Goal: Find specific page/section: Find specific page/section

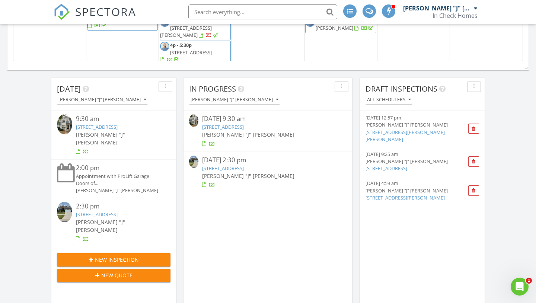
scroll to position [455, 0]
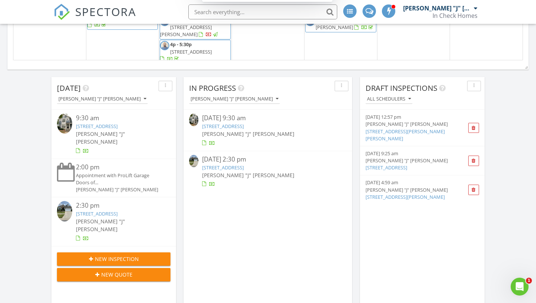
click at [118, 128] on link "[STREET_ADDRESS]" at bounding box center [97, 126] width 42 height 7
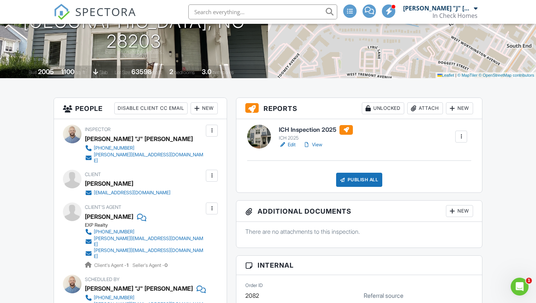
scroll to position [134, 0]
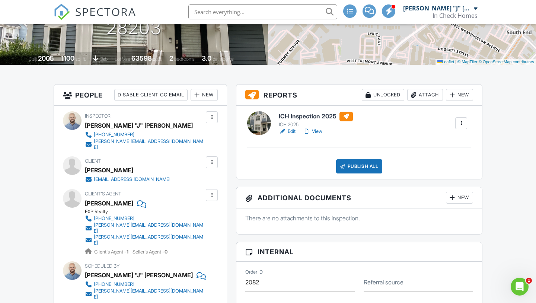
click at [288, 118] on h6 "ICH Inspection 2025" at bounding box center [316, 117] width 74 height 10
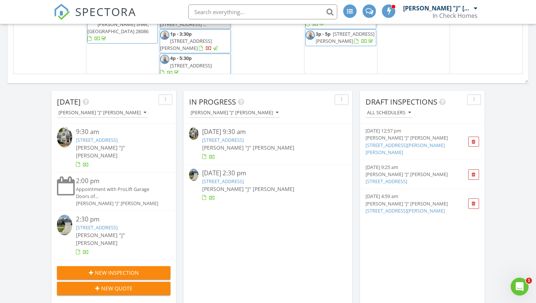
scroll to position [448, 0]
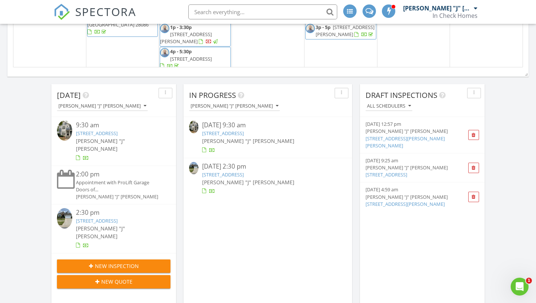
click at [124, 224] on div "1619 Tranquility Blvd, Lancaster, SC 29720" at bounding box center [118, 220] width 85 height 7
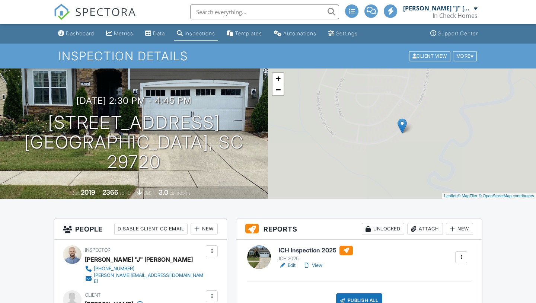
click at [333, 251] on h6 "ICH Inspection 2025" at bounding box center [316, 251] width 74 height 10
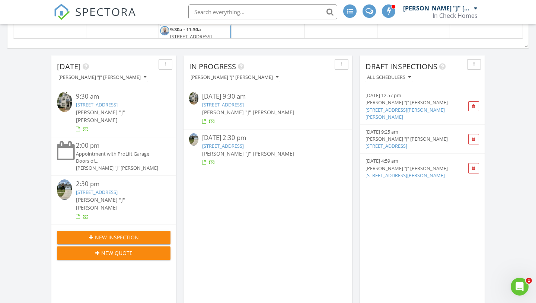
scroll to position [476, 0]
click at [259, 15] on input "text" at bounding box center [262, 11] width 149 height 15
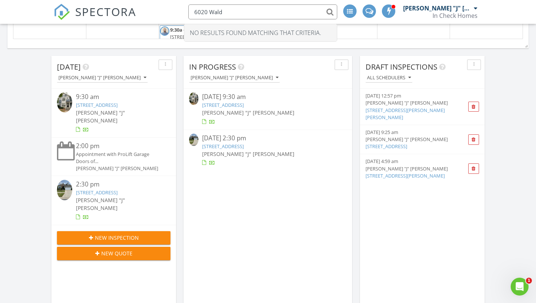
click at [254, 11] on input "6020 Wald" at bounding box center [262, 11] width 149 height 15
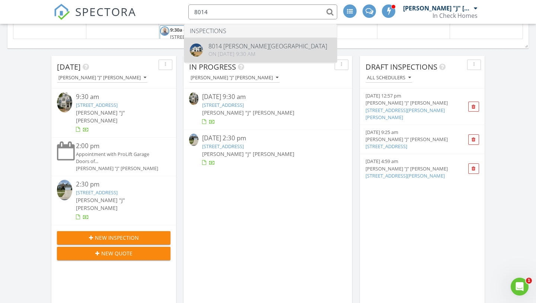
type input "8014"
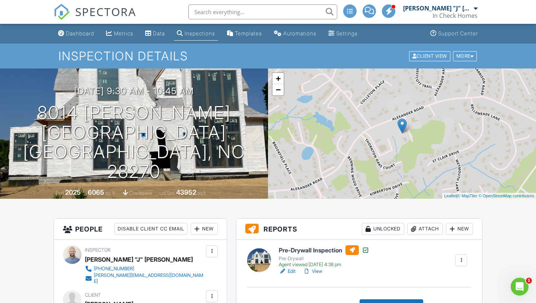
click at [129, 13] on span "SPECTORA" at bounding box center [105, 12] width 61 height 16
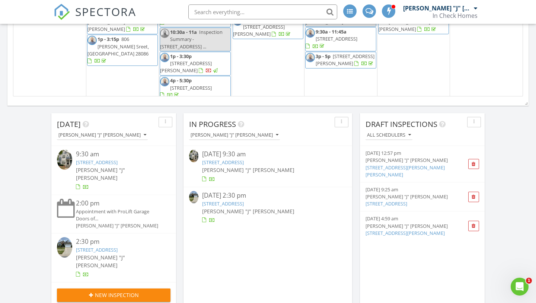
scroll to position [426, 0]
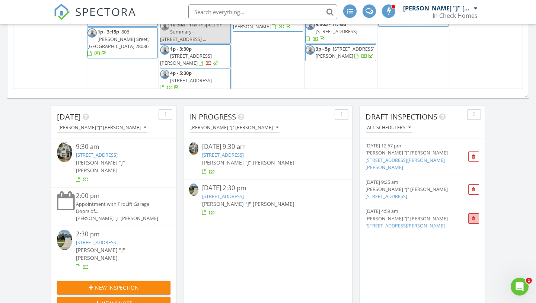
click at [470, 214] on span at bounding box center [473, 218] width 11 height 10
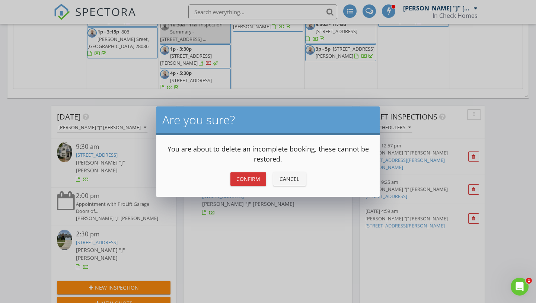
click at [258, 180] on div "Confirm" at bounding box center [248, 179] width 24 height 8
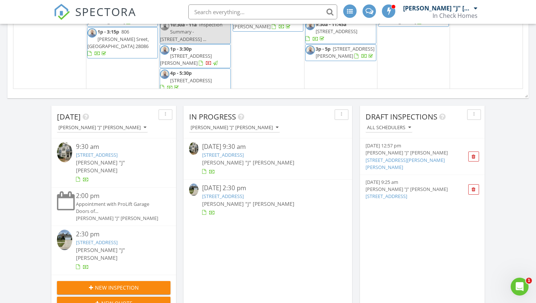
click at [118, 154] on link "451 W Worthington Ave, Charlotte, NC 28203" at bounding box center [97, 154] width 42 height 7
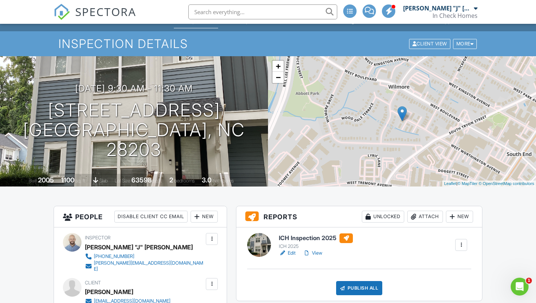
click at [80, 16] on span "SPECTORA" at bounding box center [105, 12] width 61 height 16
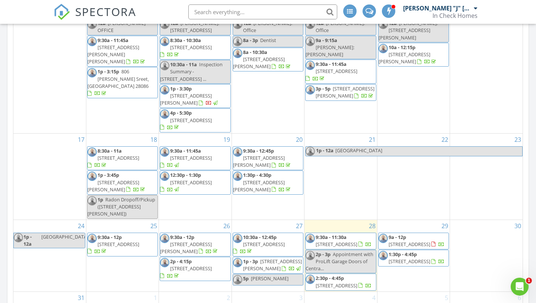
scroll to position [189, 0]
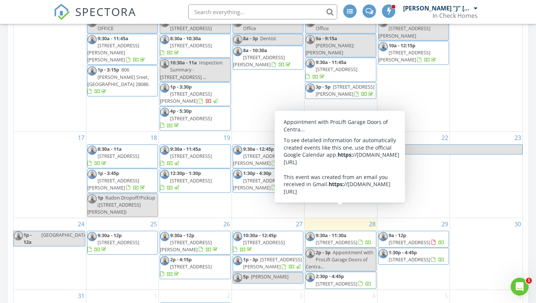
click at [355, 273] on span "2:30p - 4:45p 1619 Tranquility Blvd, Lancaster 29720" at bounding box center [340, 280] width 70 height 15
